Goal: Find specific page/section: Find specific page/section

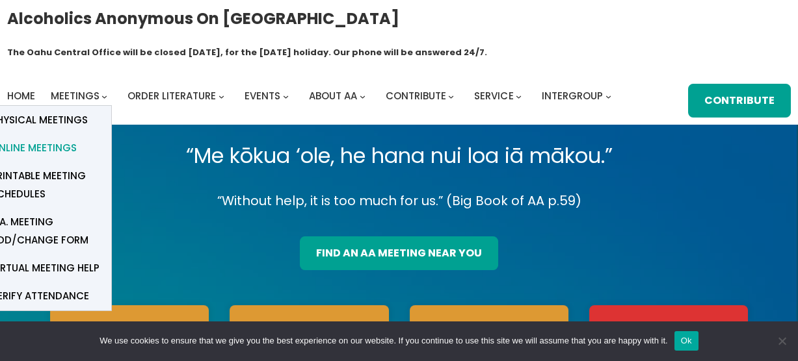
click at [50, 139] on span "Online Meetings" at bounding box center [34, 148] width 86 height 18
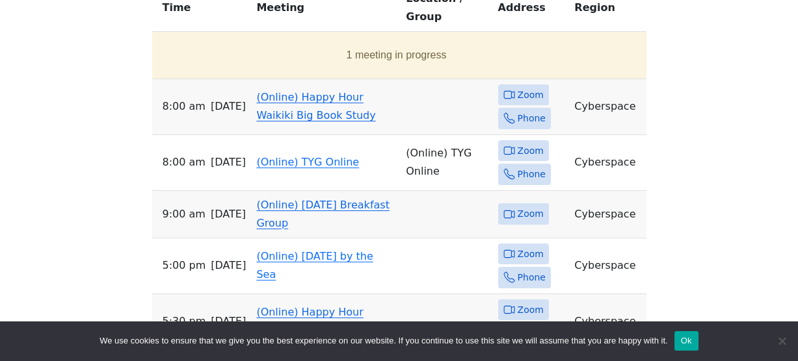
scroll to position [591, 0]
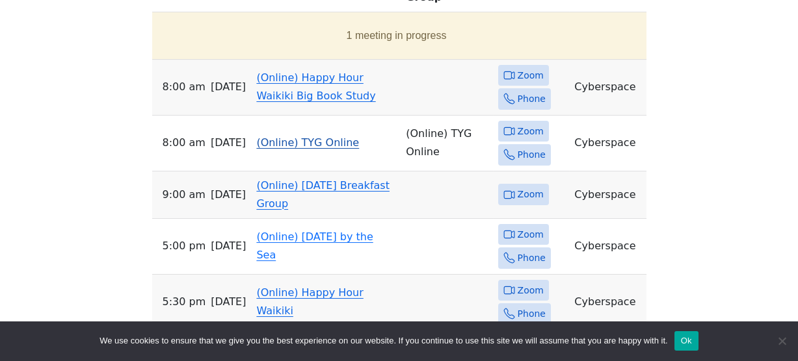
click at [503, 125] on icon at bounding box center [509, 131] width 12 height 12
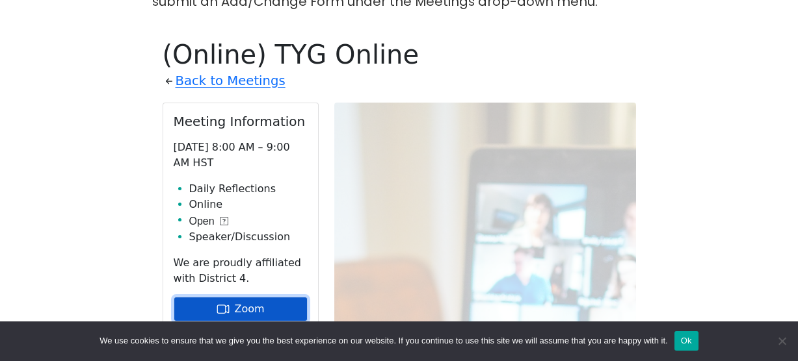
click at [234, 297] on link "Zoom" at bounding box center [241, 309] width 134 height 25
